Goal: Complete application form

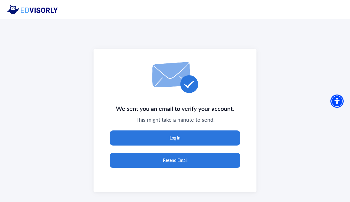
click at [180, 164] on button "Resend Email" at bounding box center [175, 160] width 131 height 15
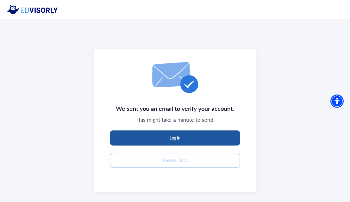
click at [185, 135] on button "Log in" at bounding box center [175, 138] width 131 height 15
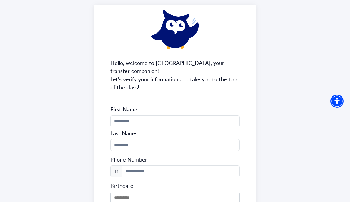
scroll to position [53, 0]
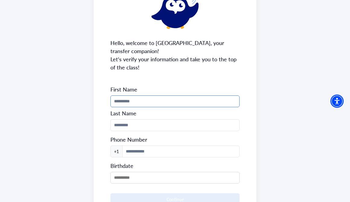
click at [188, 103] on input "Phone Number" at bounding box center [175, 101] width 129 height 12
type input "*****"
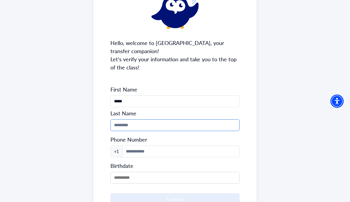
type input "****"
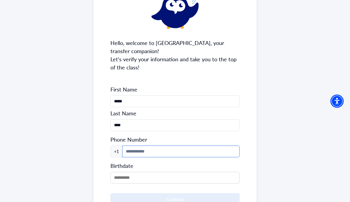
type input "**********"
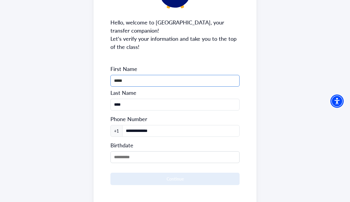
scroll to position [102, 0]
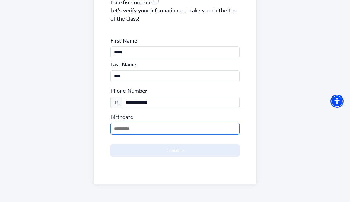
click at [159, 125] on input "MM/DD/YYYY" at bounding box center [175, 129] width 129 height 12
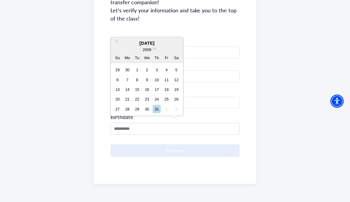
click at [153, 49] on div "2009" at bounding box center [147, 50] width 73 height 6
click at [153, 43] on div "[DATE]" at bounding box center [147, 43] width 73 height 7
click at [117, 41] on span "Previous Month" at bounding box center [117, 42] width 0 height 9
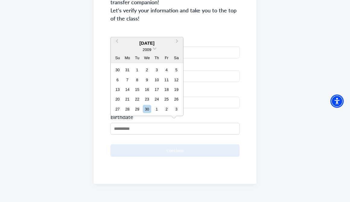
click at [152, 50] on div "2009" at bounding box center [147, 50] width 73 height 6
click at [154, 49] on span at bounding box center [155, 48] width 4 height 4
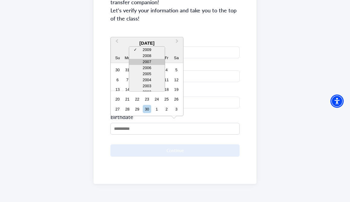
click at [147, 60] on div "2007" at bounding box center [147, 62] width 36 height 6
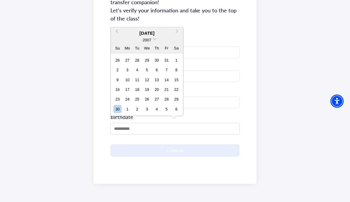
click at [121, 32] on div "[DATE]" at bounding box center [147, 33] width 73 height 7
click at [120, 32] on button "Previous Month" at bounding box center [116, 33] width 10 height 10
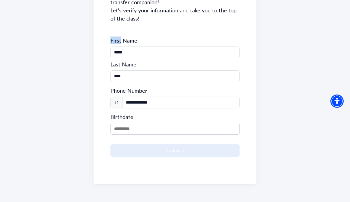
click at [120, 32] on div "**********" at bounding box center [175, 60] width 163 height 248
click at [147, 128] on input "MM/DD/YYYY" at bounding box center [175, 129] width 129 height 12
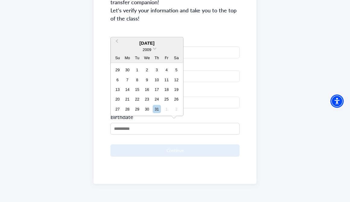
click at [153, 48] on div "2009" at bounding box center [147, 50] width 73 height 6
click at [155, 50] on span at bounding box center [155, 48] width 4 height 4
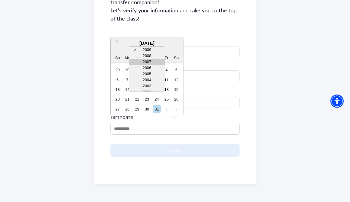
click at [147, 63] on div "2007" at bounding box center [147, 62] width 36 height 6
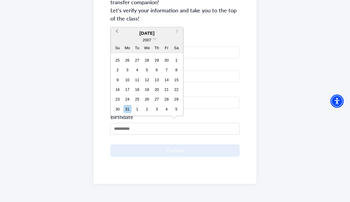
click at [120, 30] on button "Previous Month" at bounding box center [116, 33] width 10 height 10
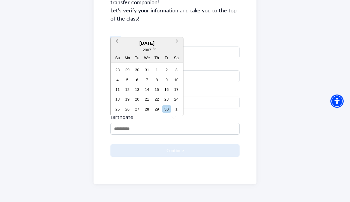
click at [120, 30] on div "**********" at bounding box center [175, 60] width 163 height 248
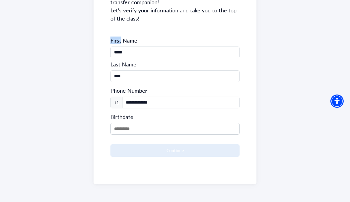
click at [120, 30] on div "**********" at bounding box center [175, 60] width 163 height 248
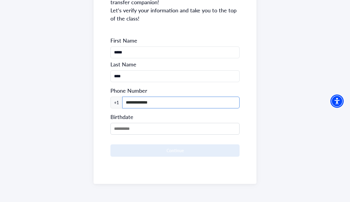
click at [145, 104] on input "**********" at bounding box center [181, 103] width 118 height 12
click at [127, 121] on div "Birthdate" at bounding box center [175, 123] width 129 height 24
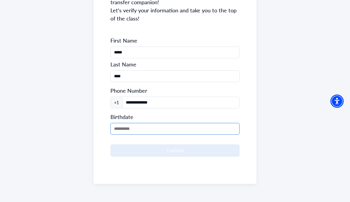
click at [132, 126] on input "MM/DD/YYYY" at bounding box center [175, 129] width 129 height 12
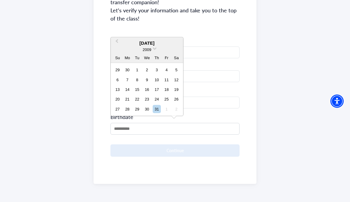
click at [157, 47] on div "2009" at bounding box center [147, 50] width 73 height 6
click at [156, 49] on div "2009" at bounding box center [147, 50] width 73 height 6
click at [155, 49] on span at bounding box center [155, 48] width 4 height 4
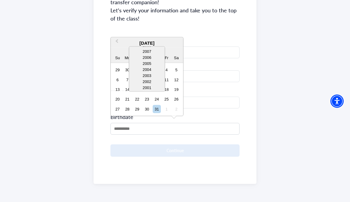
scroll to position [6, 0]
click at [146, 56] on div "2007" at bounding box center [147, 56] width 36 height 6
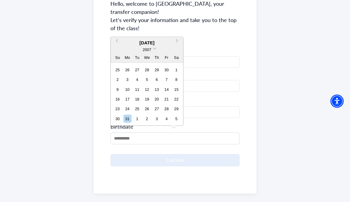
scroll to position [92, 0]
click at [117, 41] on span "Previous Month" at bounding box center [117, 42] width 0 height 9
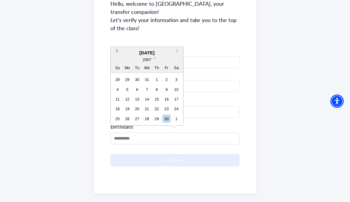
click at [117, 50] on span "Previous Month" at bounding box center [117, 51] width 0 height 9
click at [117, 51] on span "Previous Month" at bounding box center [117, 51] width 0 height 9
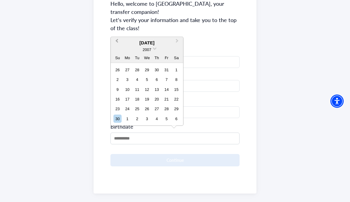
click at [117, 43] on button "Previous Month" at bounding box center [116, 43] width 10 height 10
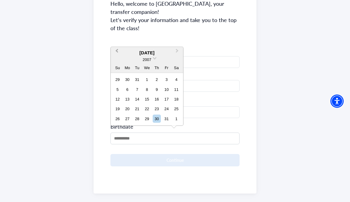
click at [118, 52] on button "Previous Month" at bounding box center [116, 52] width 10 height 10
click at [117, 51] on span "Previous Month" at bounding box center [117, 51] width 0 height 9
click at [117, 50] on span "Previous Month" at bounding box center [117, 51] width 0 height 9
click at [179, 87] on div "14" at bounding box center [176, 89] width 8 height 8
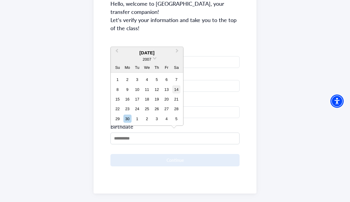
type input "**********"
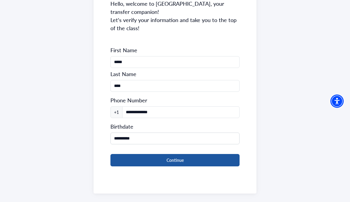
click at [162, 159] on button "Continue" at bounding box center [175, 160] width 129 height 12
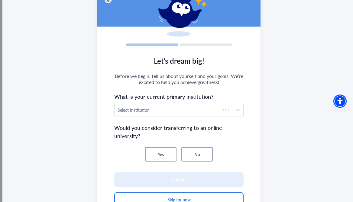
scroll to position [54, 0]
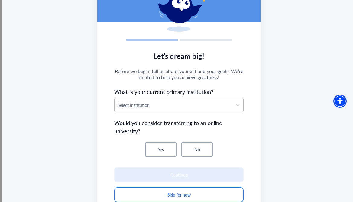
click at [158, 107] on div at bounding box center [174, 106] width 112 height 8
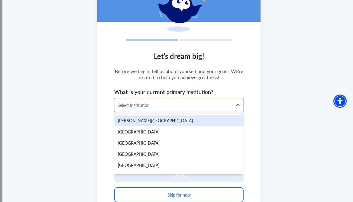
click at [134, 81] on section "Let’s dream big! Before we begin, tell us about yourself and your goals. We’re …" at bounding box center [178, 130] width 163 height 169
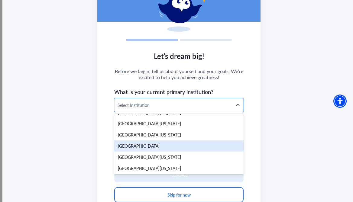
scroll to position [1429, 0]
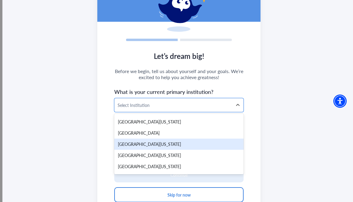
click at [165, 146] on div "[GEOGRAPHIC_DATA][US_STATE]" at bounding box center [178, 144] width 129 height 11
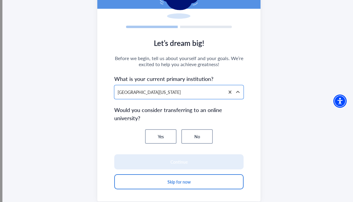
scroll to position [79, 0]
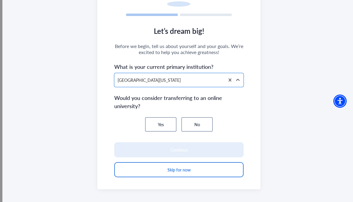
click at [200, 119] on button "No" at bounding box center [196, 124] width 31 height 15
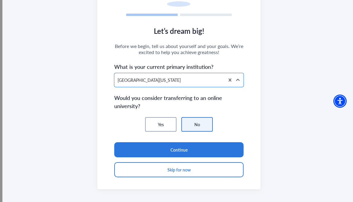
click at [200, 126] on button "No" at bounding box center [196, 124] width 31 height 15
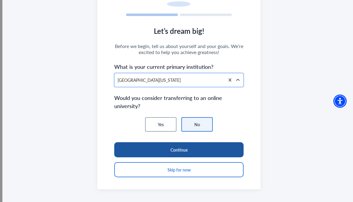
click at [192, 145] on button "Continue" at bounding box center [178, 149] width 129 height 15
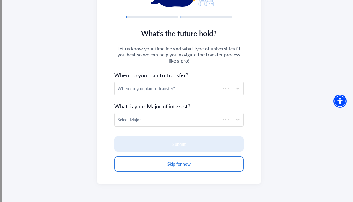
scroll to position [77, 0]
click at [164, 95] on section "What’s the future hold? Let us know your timeline and what type of universities…" at bounding box center [178, 103] width 163 height 160
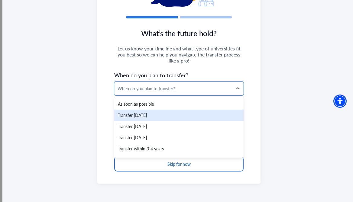
click at [155, 113] on div "Transfer [DATE]" at bounding box center [178, 115] width 129 height 11
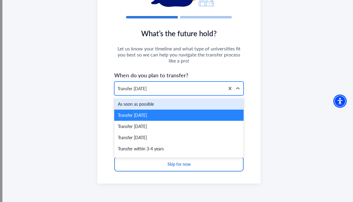
click at [146, 85] on div "Transfer [DATE]" at bounding box center [169, 88] width 110 height 13
click at [150, 101] on div "As soon as possible" at bounding box center [178, 103] width 129 height 11
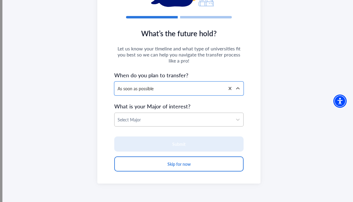
click at [158, 119] on div at bounding box center [174, 120] width 112 height 8
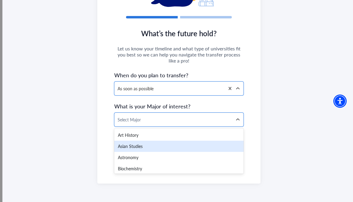
scroll to position [154, 0]
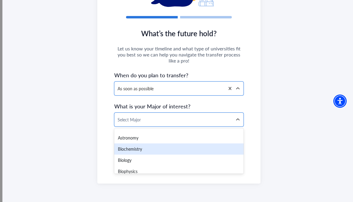
click at [145, 147] on div "Biochemistry" at bounding box center [178, 148] width 129 height 11
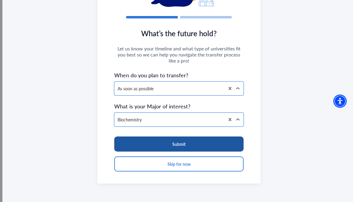
click at [168, 148] on button "Submit" at bounding box center [178, 144] width 129 height 15
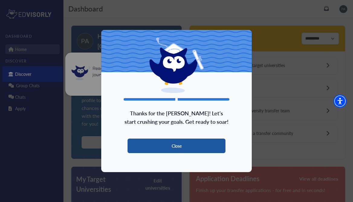
click at [187, 147] on button "Close" at bounding box center [176, 146] width 98 height 15
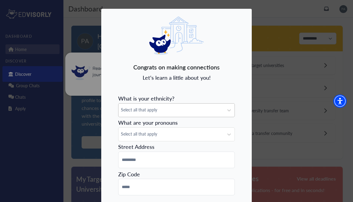
click at [153, 105] on div "Select all that apply" at bounding box center [170, 110] width 105 height 13
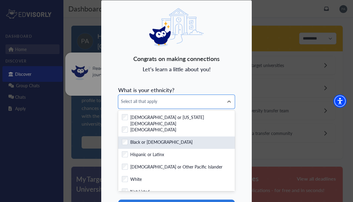
click at [127, 142] on div "Checkbox field Black or [DEMOGRAPHIC_DATA]" at bounding box center [176, 143] width 109 height 8
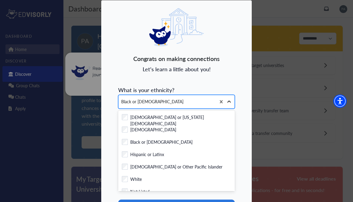
click at [229, 103] on icon at bounding box center [229, 102] width 6 height 6
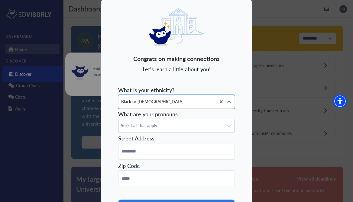
click at [144, 115] on span "What are your pronouns" at bounding box center [148, 114] width 60 height 8
click at [144, 123] on span "Select all that apply" at bounding box center [171, 125] width 100 height 6
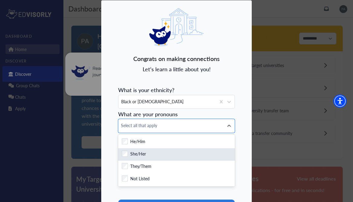
click at [122, 158] on div "Checkbox field" at bounding box center [125, 156] width 6 height 11
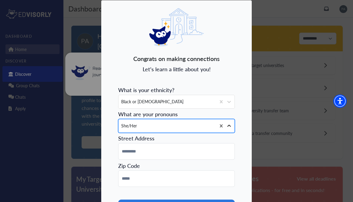
click at [229, 122] on div at bounding box center [229, 126] width 11 height 11
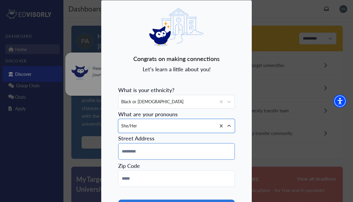
click at [193, 143] on input at bounding box center [176, 151] width 117 height 17
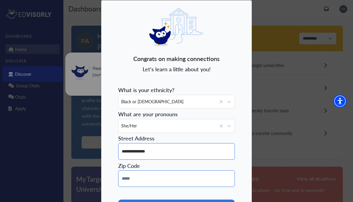
type input "**********"
click at [143, 186] on input at bounding box center [176, 178] width 117 height 17
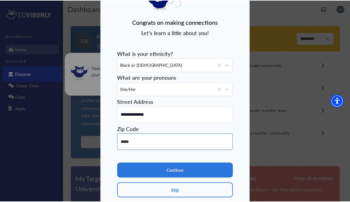
scroll to position [51, 0]
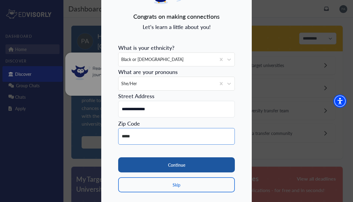
type input "*****"
click at [166, 164] on button "Continue" at bounding box center [176, 164] width 117 height 15
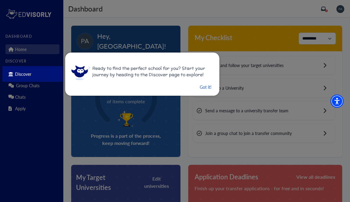
click at [206, 86] on button "Got it!" at bounding box center [205, 87] width 13 height 8
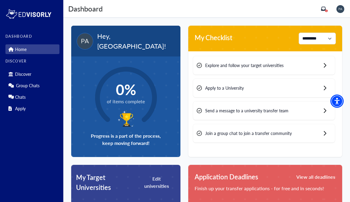
click at [280, 63] on span "Explore and follow your target universities" at bounding box center [244, 65] width 79 height 6
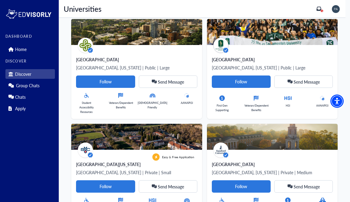
scroll to position [1269, 0]
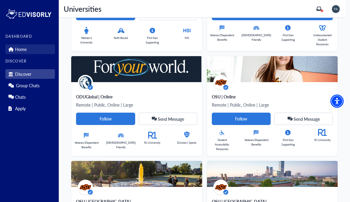
click at [16, 52] on p "Home" at bounding box center [20, 49] width 11 height 5
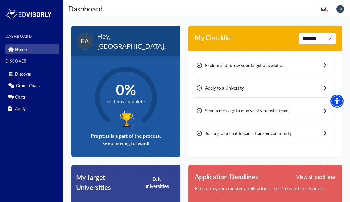
click at [325, 7] on icon "inbox" at bounding box center [323, 8] width 5 height 5
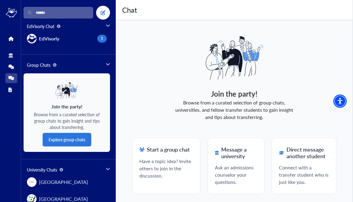
click at [104, 66] on span "Group Chats" at bounding box center [68, 65] width 83 height 6
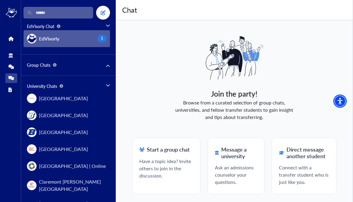
click at [101, 41] on div "1" at bounding box center [101, 39] width 9 height 8
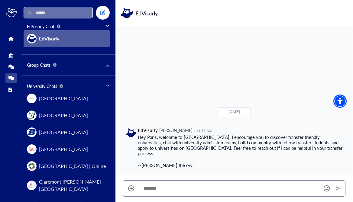
click at [44, 12] on input "Search" at bounding box center [58, 12] width 69 height 11
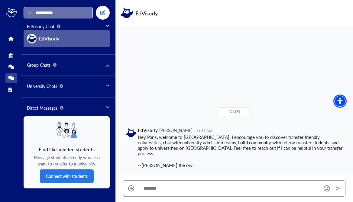
type input "**********"
